Goal: Task Accomplishment & Management: Complete application form

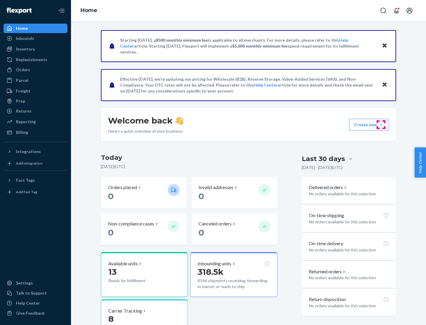
click at [381, 125] on button "Create new Create new inbound Create new order Create new product" at bounding box center [369, 125] width 40 height 12
click at [36, 38] on div "Inbounds" at bounding box center [35, 38] width 63 height 8
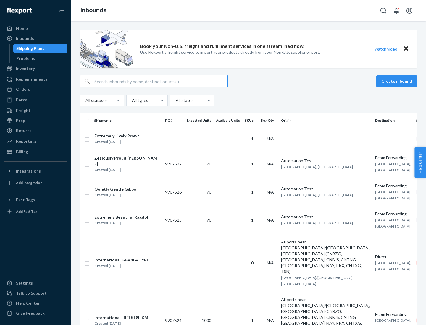
click at [398, 81] on button "Create inbound" at bounding box center [396, 81] width 41 height 12
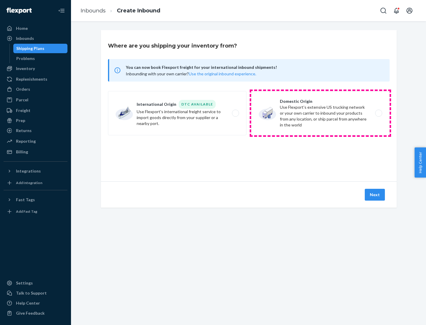
click at [320, 113] on label "Domestic Origin Use Flexport’s extensive US trucking network or your own carrie…" at bounding box center [320, 113] width 138 height 44
click at [378, 113] on input "Domestic Origin Use Flexport’s extensive US trucking network or your own carrie…" at bounding box center [380, 114] width 4 height 4
radio input "true"
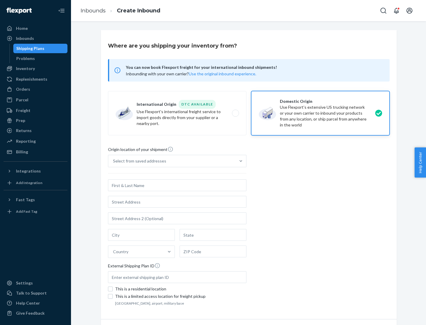
click at [138, 161] on div "Select from saved addresses" at bounding box center [139, 161] width 53 height 6
click at [114, 161] on input "Select from saved addresses" at bounding box center [113, 161] width 1 height 6
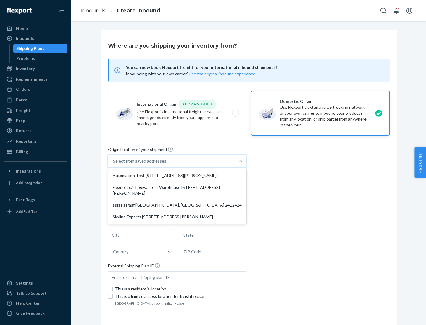
scroll to position [2, 0]
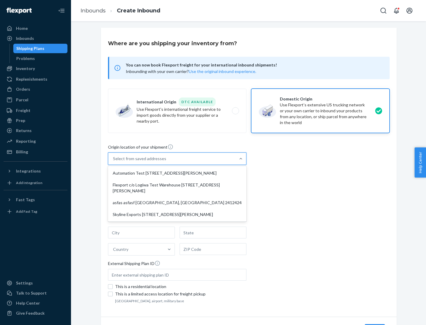
click at [177, 173] on div "Automation Test [STREET_ADDRESS][PERSON_NAME]" at bounding box center [177, 173] width 136 height 12
click at [114, 162] on input "option Automation Test [STREET_ADDRESS][PERSON_NAME] focused, 1 of 4. 4 results…" at bounding box center [113, 159] width 1 height 6
type input "Automation Test"
type input "9th Floor"
type input "[GEOGRAPHIC_DATA]"
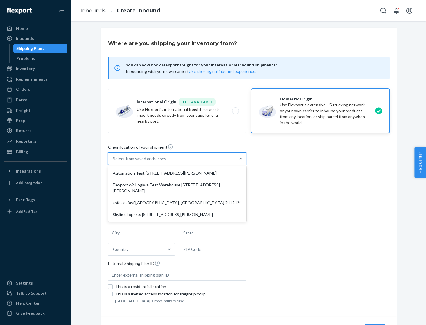
type input "CA"
type input "94104"
type input "[STREET_ADDRESS][PERSON_NAME]"
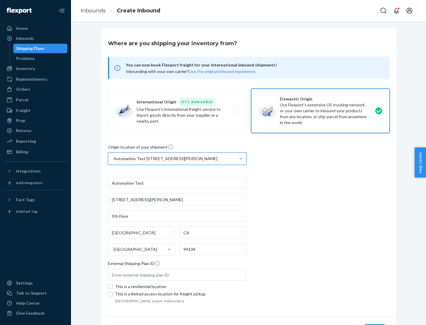
scroll to position [35, 0]
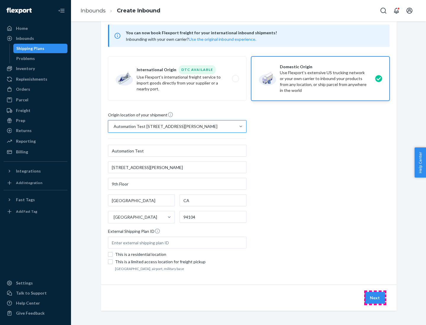
click at [375, 298] on button "Next" at bounding box center [375, 298] width 20 height 12
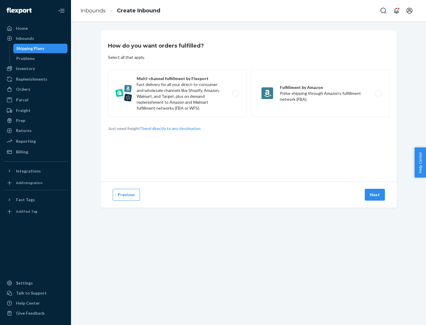
click at [177, 94] on label "Multi-channel fulfillment by Flexport Fast delivery for all your direct-to-cons…" at bounding box center [177, 93] width 138 height 47
click at [235, 94] on input "Multi-channel fulfillment by Flexport Fast delivery for all your direct-to-cons…" at bounding box center [237, 94] width 4 height 4
radio input "true"
click at [375, 195] on button "Next" at bounding box center [375, 195] width 20 height 12
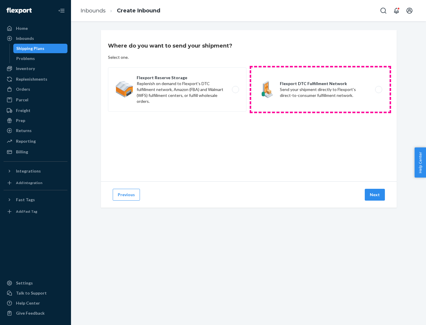
click at [320, 90] on label "Flexport DTC Fulfillment Network Send your shipment directly to Flexport's dire…" at bounding box center [320, 89] width 138 height 44
click at [378, 90] on input "Flexport DTC Fulfillment Network Send your shipment directly to Flexport's dire…" at bounding box center [380, 90] width 4 height 4
radio input "true"
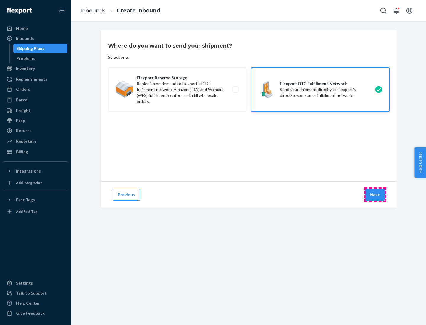
click at [375, 195] on button "Next" at bounding box center [375, 195] width 20 height 12
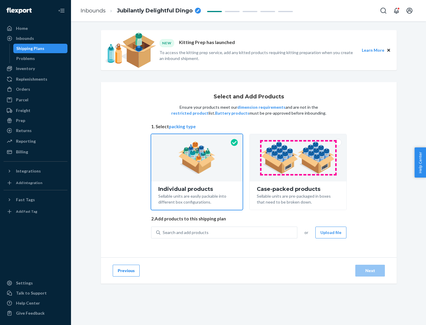
click at [298, 158] on img at bounding box center [298, 158] width 74 height 33
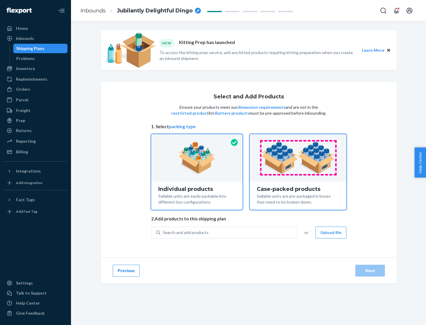
click at [298, 138] on input "Case-packed products Sellable units are pre-packaged in boxes that need to be b…" at bounding box center [298, 136] width 4 height 4
radio input "true"
radio input "false"
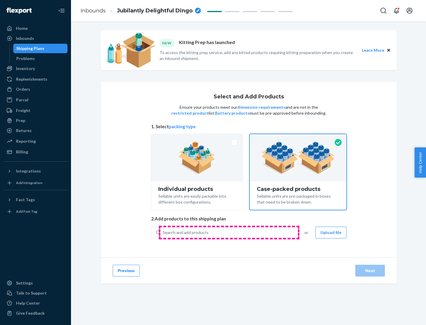
click at [229, 233] on div "Search and add products" at bounding box center [228, 233] width 137 height 11
click at [163, 233] on input "Search and add products" at bounding box center [163, 233] width 1 height 6
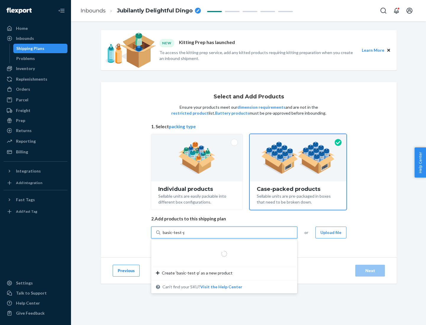
type input "basic-test-product-1"
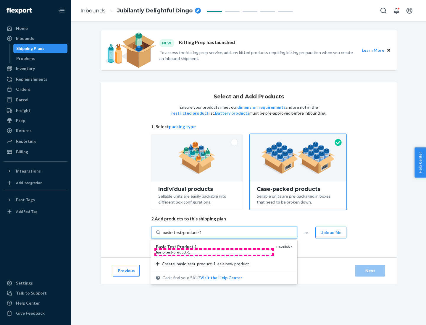
click at [214, 252] on div "basic - test - product - 1" at bounding box center [214, 252] width 116 height 5
click at [201, 236] on input "basic-test-product-1" at bounding box center [182, 233] width 38 height 6
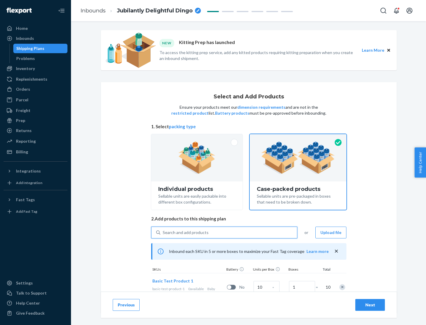
scroll to position [21, 0]
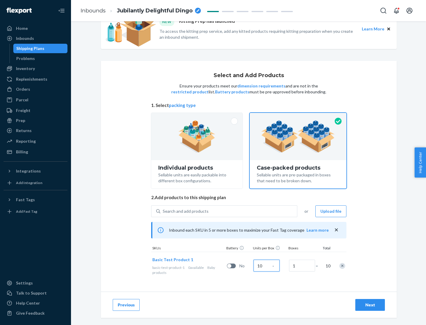
type input "10"
type input "7"
click at [370, 305] on div "Next" at bounding box center [370, 305] width 20 height 6
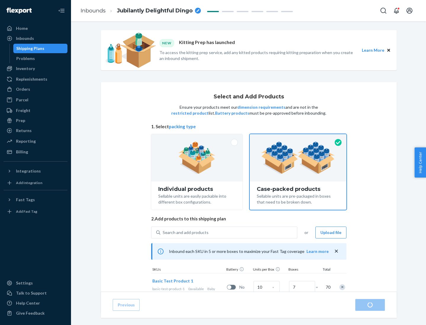
radio input "true"
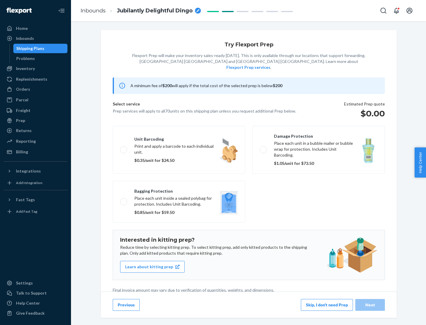
scroll to position [1, 0]
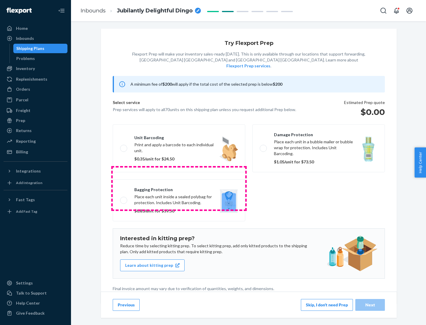
click at [179, 188] on label "Bagging protection Place each unit inside a sealed polybag for protection. Incl…" at bounding box center [179, 201] width 133 height 42
click at [124, 199] on input "Bagging protection Place each unit inside a sealed polybag for protection. Incl…" at bounding box center [122, 201] width 4 height 4
checkbox input "true"
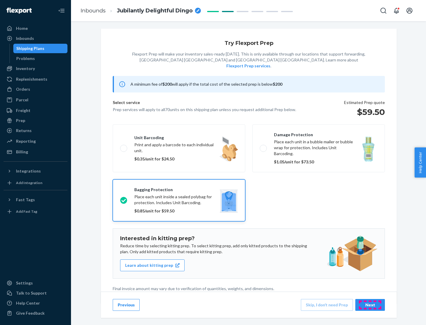
click at [370, 305] on div "Next" at bounding box center [370, 305] width 20 height 6
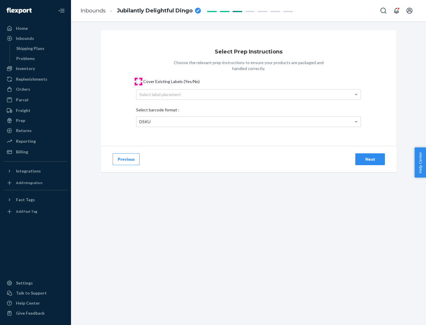
click at [138, 81] on input "Cover Existing Labels (Yes/No)" at bounding box center [138, 81] width 5 height 5
checkbox input "true"
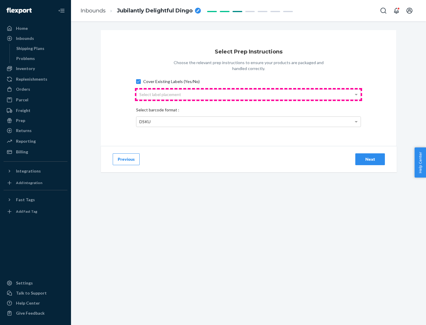
click at [249, 94] on div "Select label placement" at bounding box center [248, 95] width 224 height 10
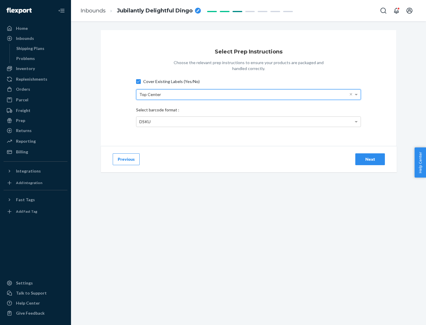
click at [249, 122] on div "DSKU" at bounding box center [248, 122] width 224 height 10
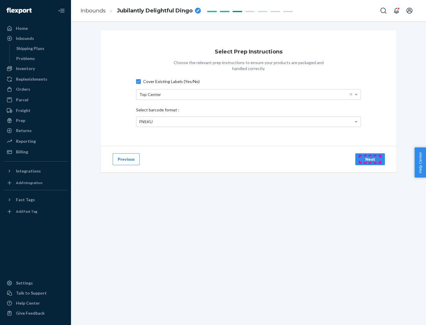
click at [370, 159] on div "Next" at bounding box center [370, 160] width 20 height 6
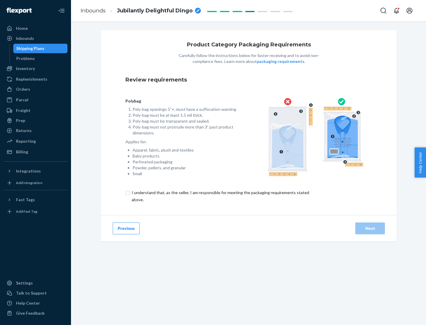
click at [220, 196] on input "checkbox" at bounding box center [223, 196] width 197 height 14
checkbox input "true"
click at [370, 228] on div "Next" at bounding box center [370, 229] width 20 height 6
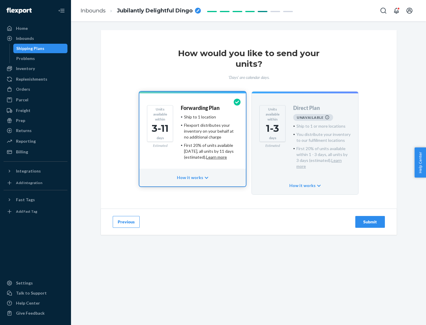
click at [201, 108] on h4 "Forwarding Plan" at bounding box center [200, 108] width 39 height 6
click at [370, 219] on div "Submit" at bounding box center [370, 222] width 20 height 6
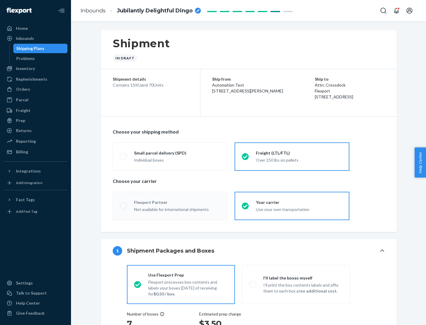
radio input "true"
radio input "false"
radio input "true"
radio input "false"
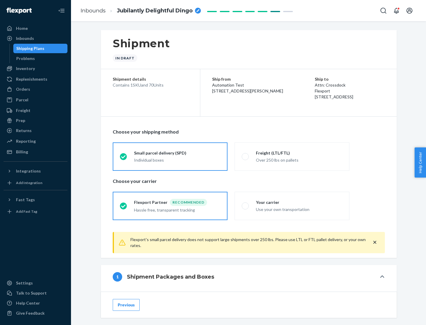
click at [292, 157] on div "Over 250 lbs on pallets" at bounding box center [299, 159] width 86 height 7
click at [246, 157] on input "Freight (LTL/FTL) Over 250 lbs on pallets" at bounding box center [244, 157] width 4 height 4
radio input "true"
radio input "false"
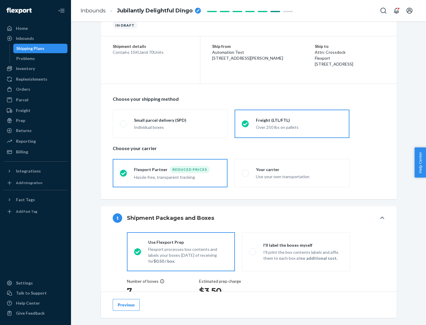
click at [292, 173] on div "Use your own transportation" at bounding box center [299, 176] width 86 height 7
click at [246, 173] on input "Your carrier Use your own transportation" at bounding box center [244, 173] width 4 height 4
radio input "true"
radio input "false"
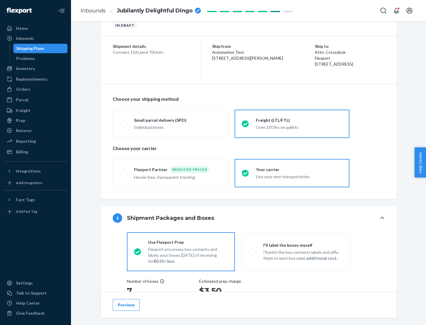
scroll to position [112, 0]
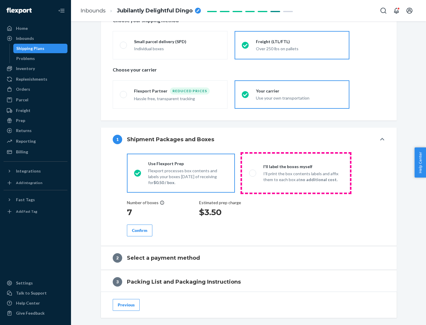
click at [296, 173] on p "I’ll print the box contents labels and affix them to each box at no additional …" at bounding box center [303, 177] width 80 height 12
click at [253, 173] on input "I'll label the boxes myself I’ll print the box contents labels and affix them t…" at bounding box center [251, 173] width 4 height 4
radio input "true"
radio input "false"
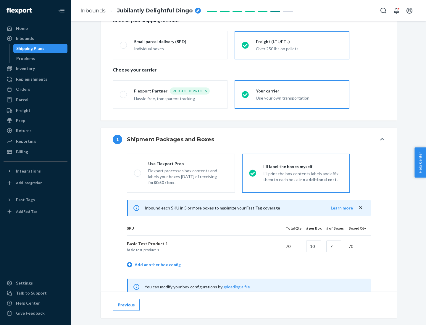
scroll to position [185, 0]
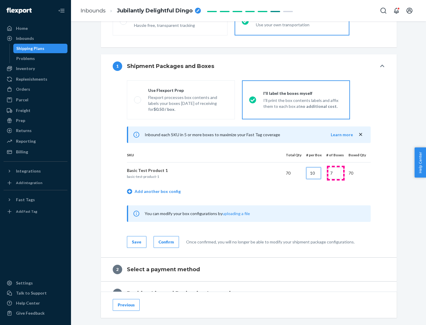
type input "10"
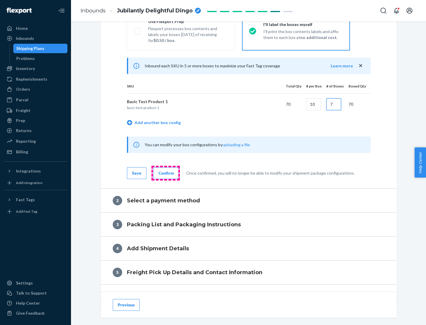
type input "7"
click at [165, 173] on div "Confirm" at bounding box center [166, 173] width 15 height 6
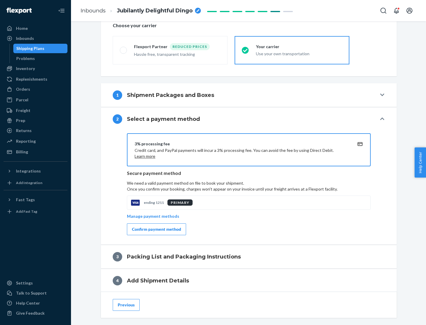
scroll to position [212, 0]
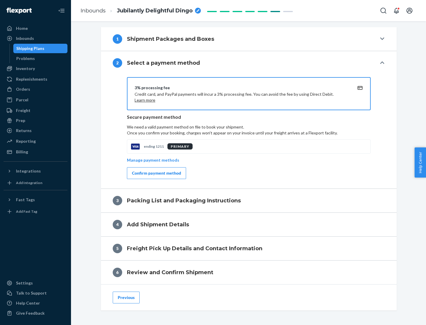
click at [156, 173] on div "Confirm payment method" at bounding box center [156, 173] width 49 height 6
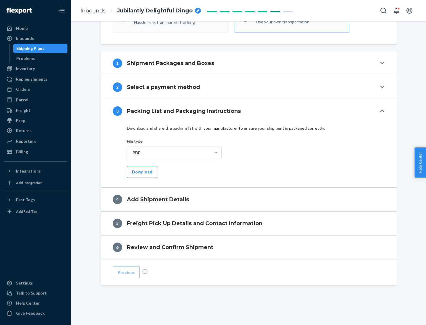
scroll to position [187, 0]
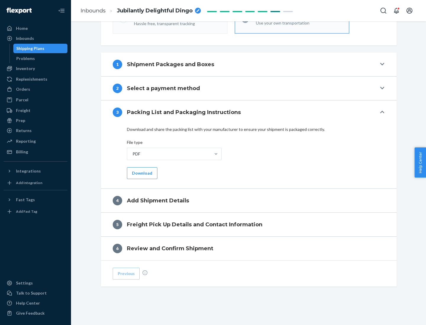
click at [141, 173] on button "Download" at bounding box center [142, 173] width 30 height 12
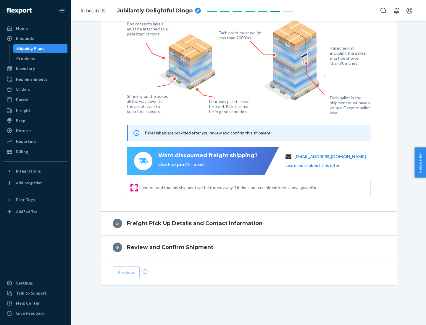
click at [134, 188] on input "I understand that my shipment will be turned away if it does not comply with th…" at bounding box center [134, 188] width 5 height 5
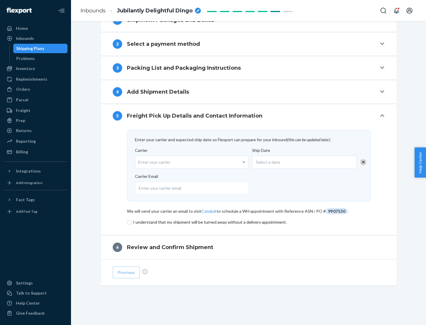
scroll to position [231, 0]
click at [249, 222] on input "checkbox" at bounding box center [249, 222] width 244 height 7
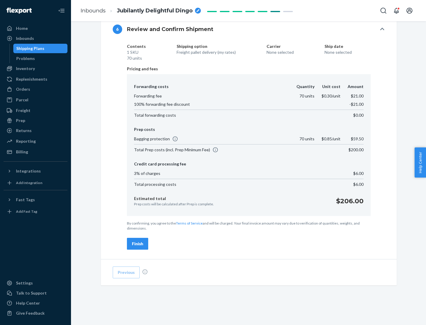
click at [138, 244] on div "Finish" at bounding box center [137, 244] width 11 height 6
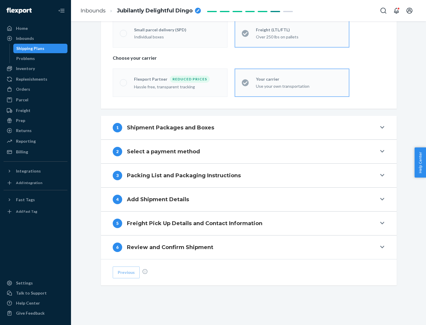
scroll to position [123, 0]
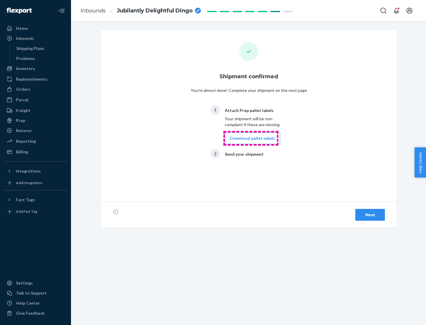
click at [251, 138] on button "Download pallet labels" at bounding box center [252, 139] width 55 height 12
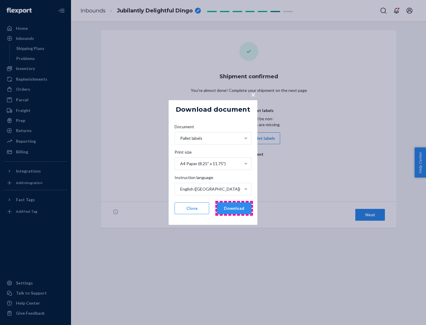
click at [234, 209] on button "Download" at bounding box center [234, 209] width 35 height 12
click at [253, 94] on span "×" at bounding box center [253, 95] width 5 height 10
